Goal: Task Accomplishment & Management: Manage account settings

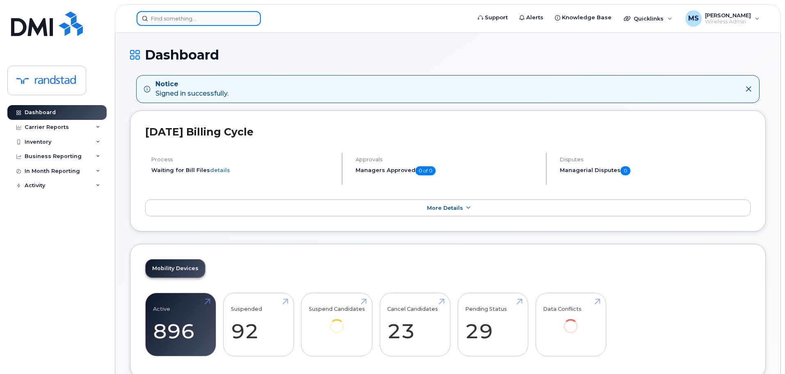
click at [240, 24] on input at bounding box center [199, 18] width 124 height 15
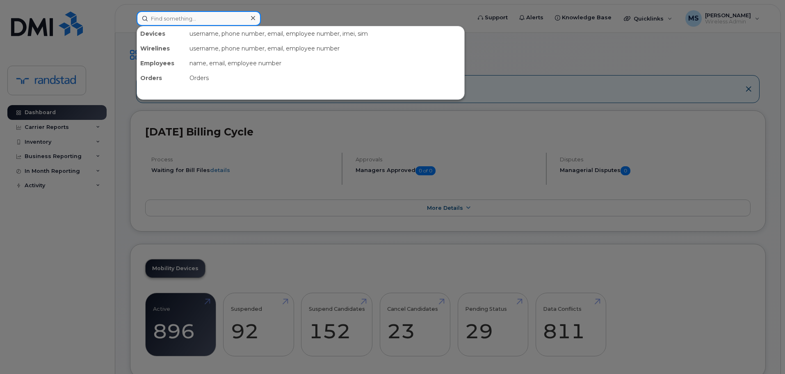
paste input "5146052735"
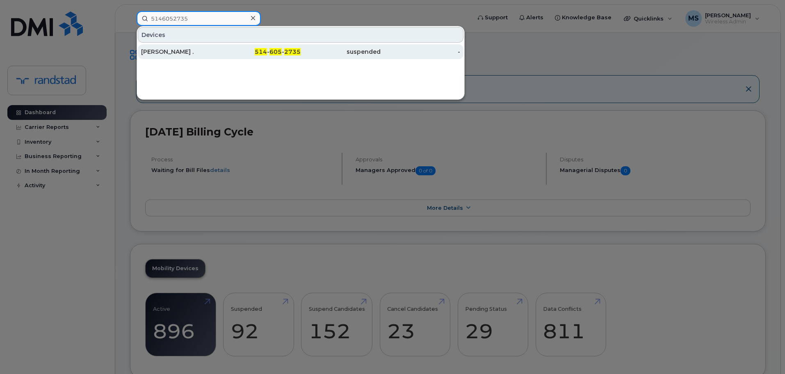
type input "5146052735"
click at [210, 50] on div "[PERSON_NAME] ." at bounding box center [181, 52] width 80 height 8
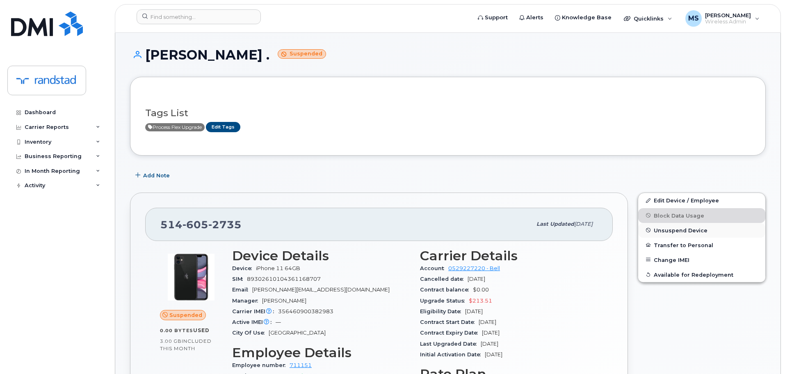
click at [695, 233] on button "Unsuspend Device" at bounding box center [701, 230] width 127 height 15
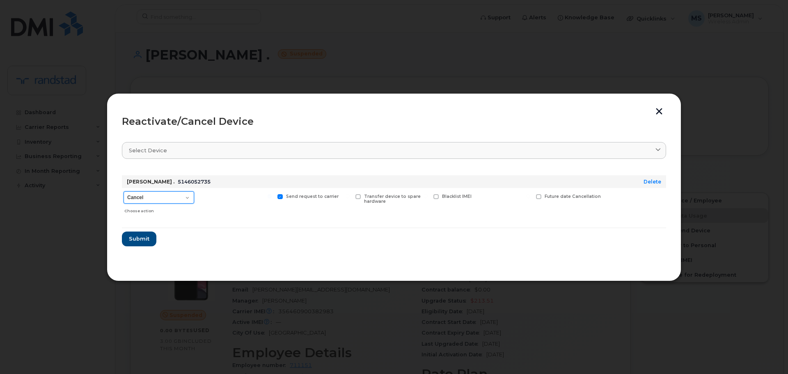
click at [151, 193] on select "Cancel Suspend - Extend Suspension Reactivate" at bounding box center [158, 197] width 71 height 12
select select "[object Object]"
click at [123, 191] on select "Cancel Suspend - Extend Suspension Reactivate" at bounding box center [158, 197] width 71 height 12
click at [144, 240] on span "Submit" at bounding box center [138, 239] width 21 height 8
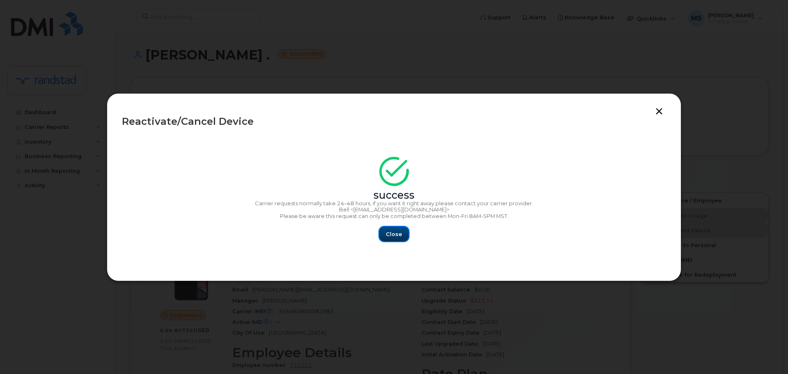
click at [394, 239] on button "Close" at bounding box center [394, 233] width 30 height 15
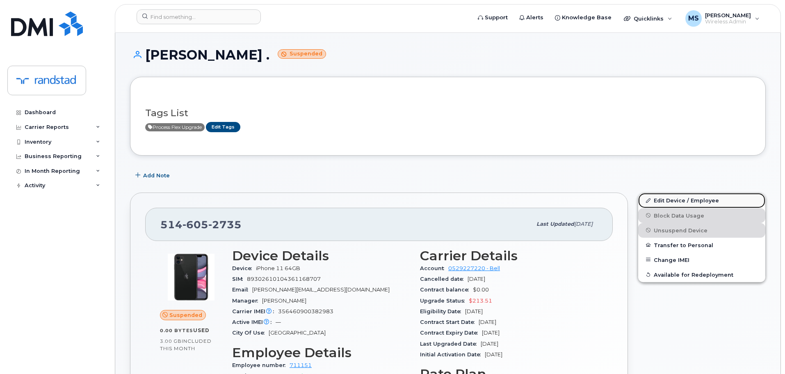
click at [668, 201] on link "Edit Device / Employee" at bounding box center [701, 200] width 127 height 15
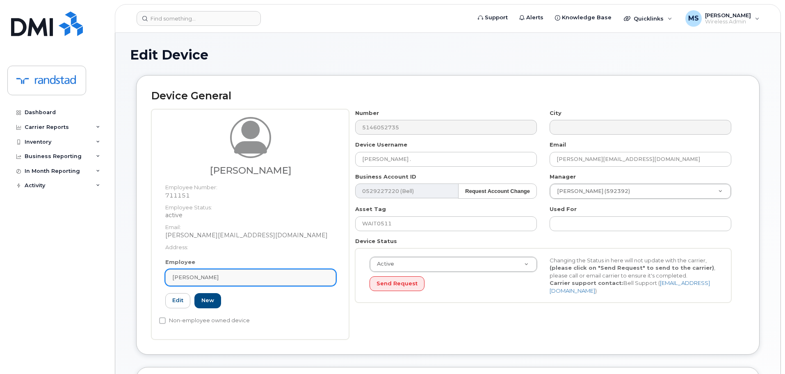
click at [231, 274] on div "[PERSON_NAME]" at bounding box center [250, 277] width 157 height 8
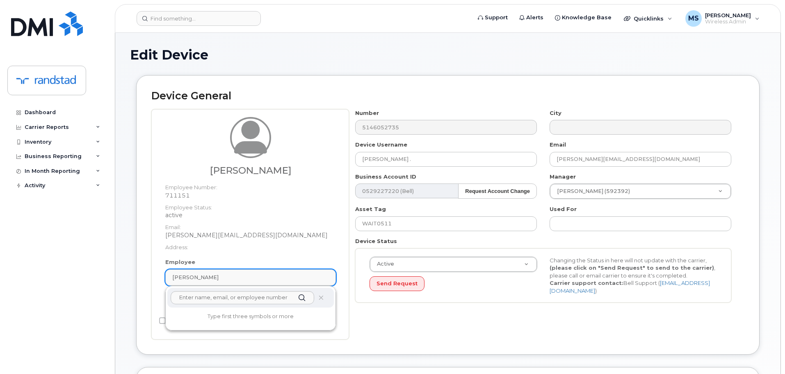
click at [230, 274] on div "[PERSON_NAME]" at bounding box center [250, 277] width 157 height 8
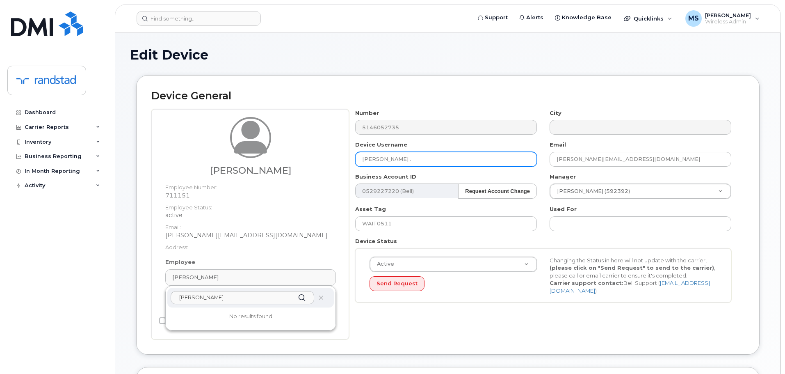
type input "[PERSON_NAME]"
click at [409, 156] on input "[PERSON_NAME] ." at bounding box center [446, 159] width 182 height 15
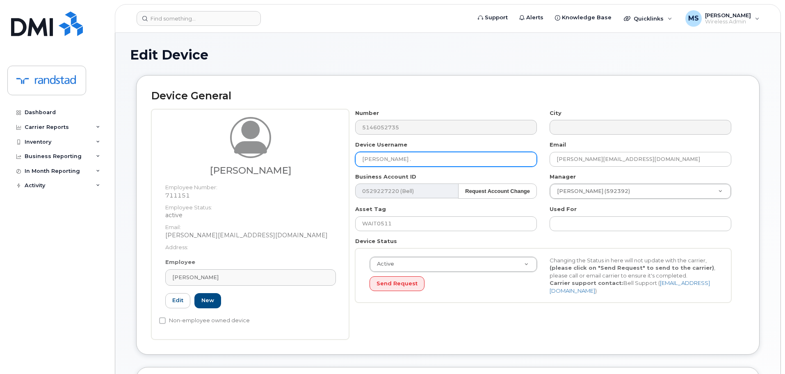
click at [409, 156] on input "[PERSON_NAME] ." at bounding box center [446, 159] width 182 height 15
click at [408, 156] on input "[PERSON_NAME] ." at bounding box center [446, 159] width 182 height 15
click at [407, 157] on input "[PERSON_NAME] ." at bounding box center [446, 159] width 182 height 15
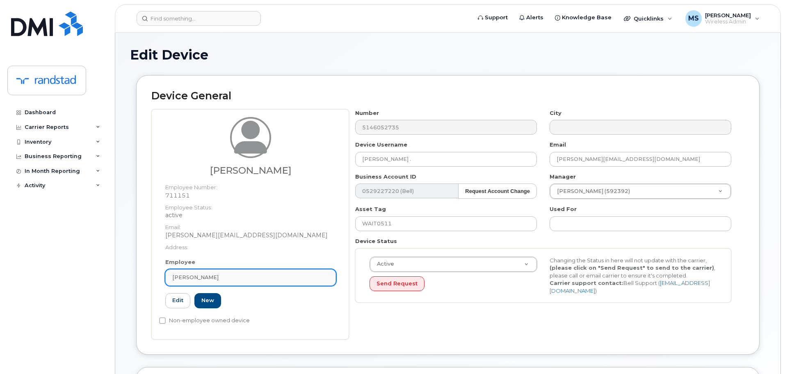
click at [237, 274] on div "[PERSON_NAME]" at bounding box center [250, 277] width 157 height 8
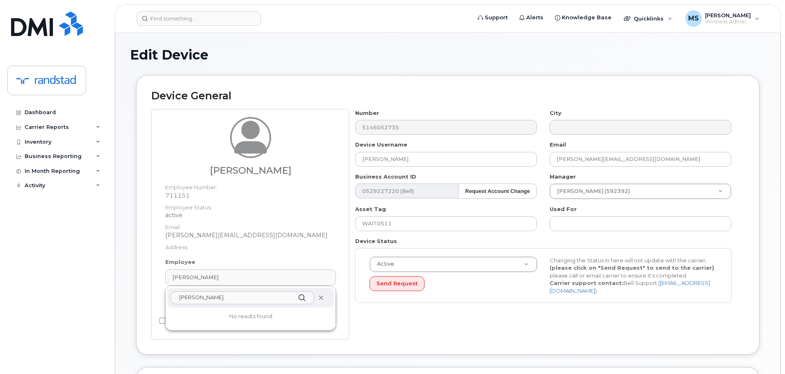
click at [320, 298] on icon at bounding box center [320, 297] width 5 height 5
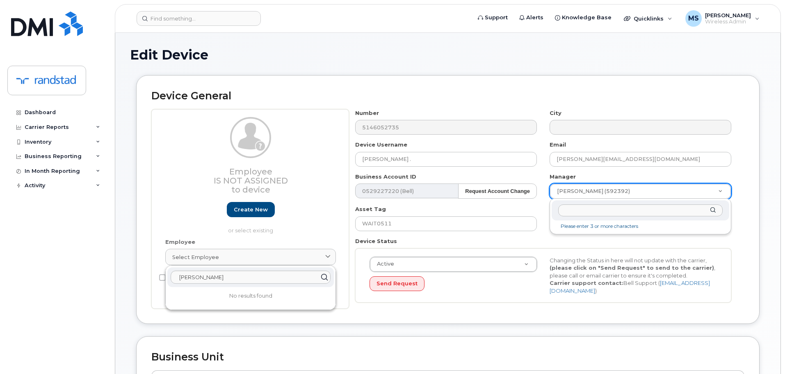
click at [650, 213] on input "text" at bounding box center [640, 210] width 165 height 12
type input "unknown"
type input "281330"
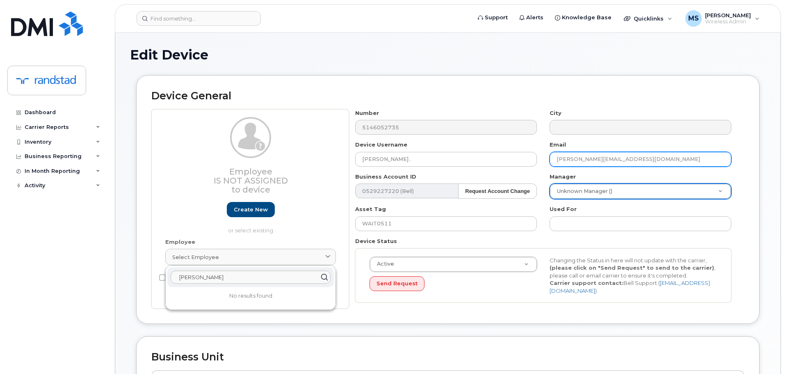
click at [584, 164] on input "Etienne.Gaumond@randstad.ca" at bounding box center [641, 159] width 182 height 15
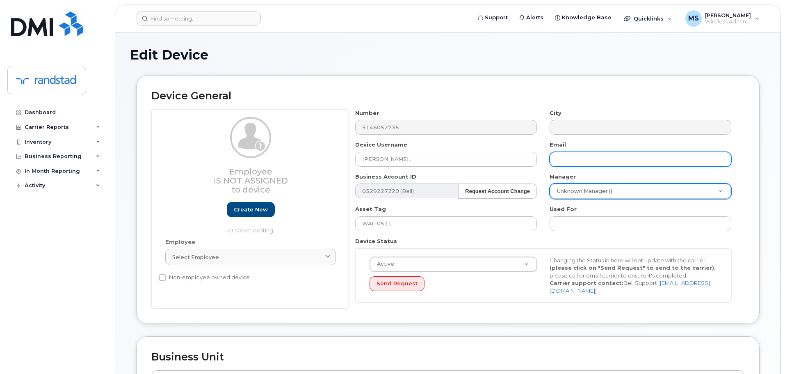
click at [609, 161] on input "text" at bounding box center [641, 159] width 182 height 15
paste input "[PERSON_NAME][EMAIL_ADDRESS][PERSON_NAME][DOMAIN_NAME]"
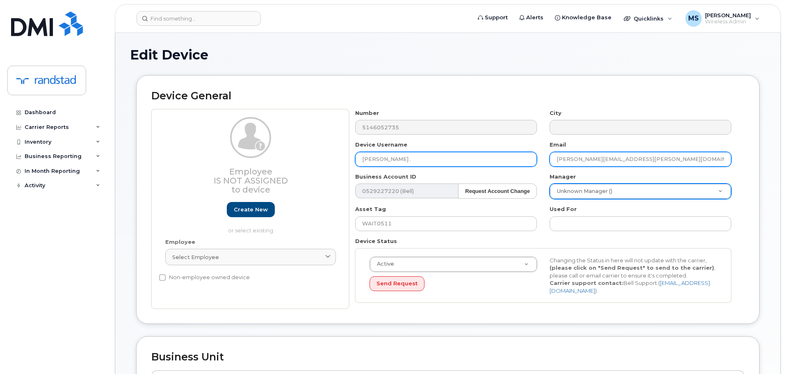
type input "[PERSON_NAME][EMAIL_ADDRESS][PERSON_NAME][DOMAIN_NAME]"
click at [406, 153] on input "[PERSON_NAME] ." at bounding box center [446, 159] width 182 height 15
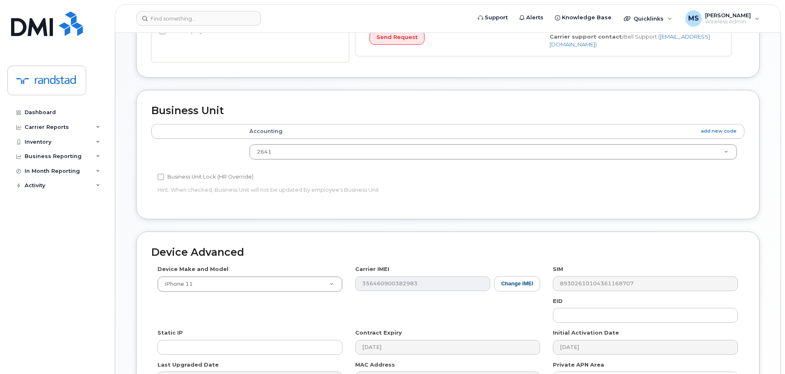
scroll to position [348, 0]
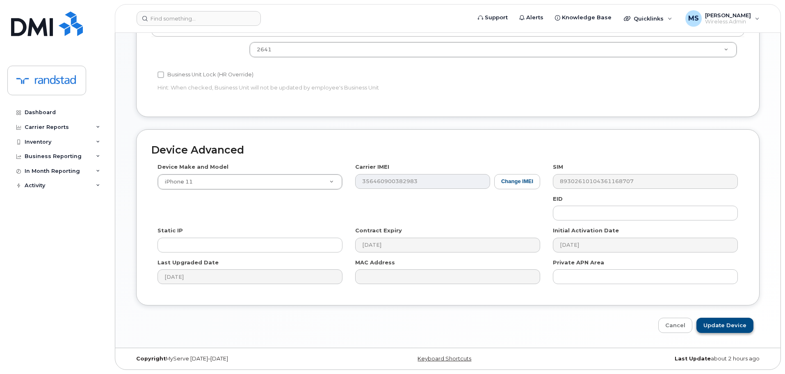
type input "[PERSON_NAME]"
click at [728, 329] on input "Update Device" at bounding box center [725, 325] width 57 height 15
type input "Saving..."
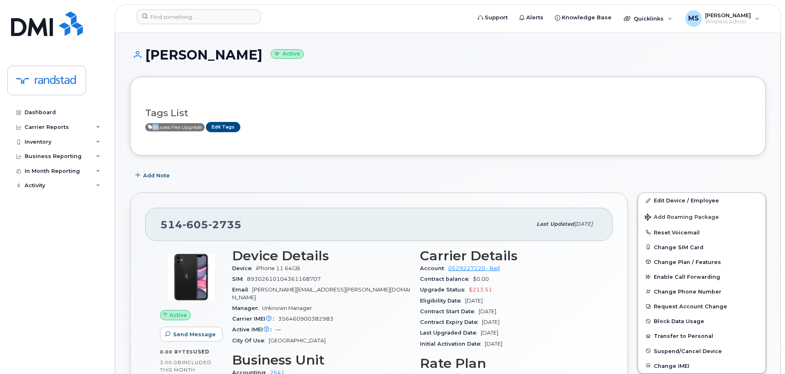
click at [155, 129] on span "Process Flex Upgrade" at bounding box center [174, 127] width 59 height 8
click at [229, 125] on link "Edit Tags" at bounding box center [223, 127] width 34 height 10
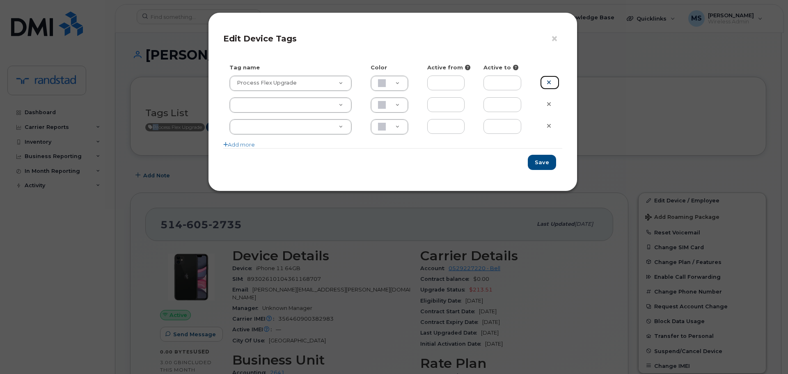
click at [549, 84] on icon at bounding box center [548, 82] width 5 height 6
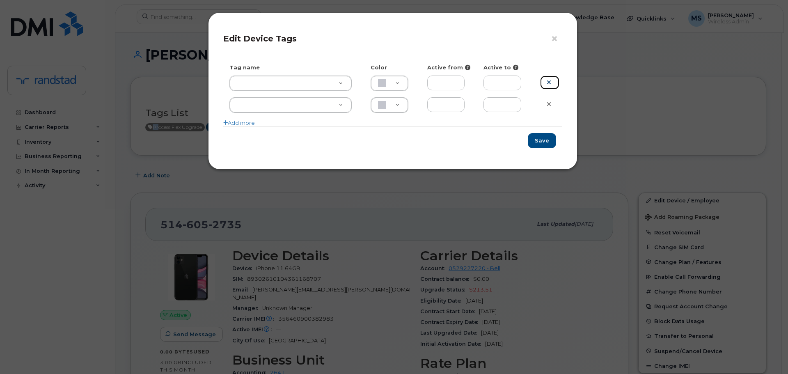
click at [550, 84] on icon at bounding box center [548, 82] width 5 height 6
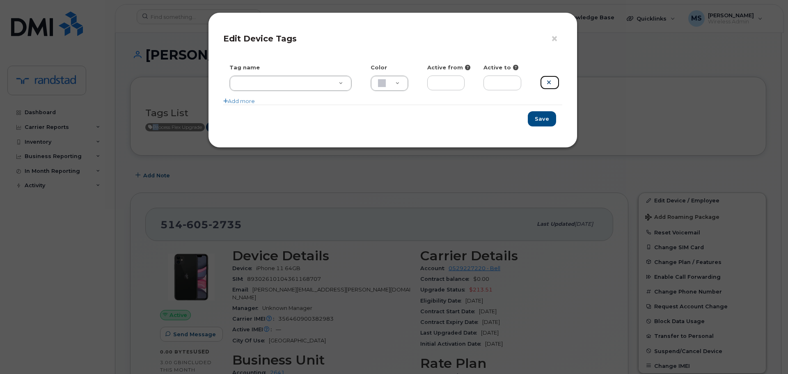
click at [550, 84] on icon at bounding box center [548, 82] width 5 height 6
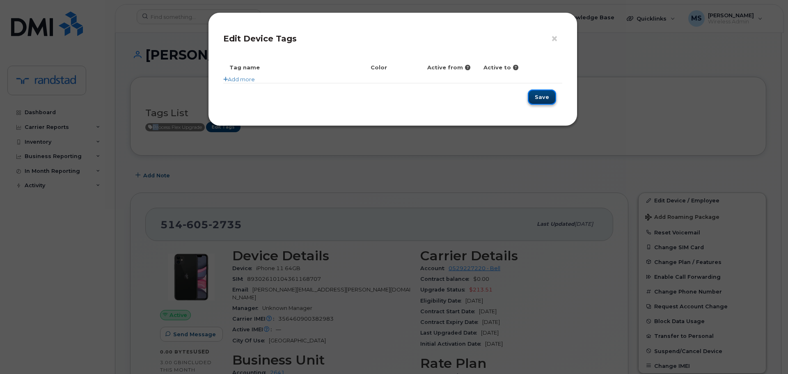
click at [547, 98] on button "Save" at bounding box center [542, 96] width 28 height 15
